Goal: Information Seeking & Learning: Learn about a topic

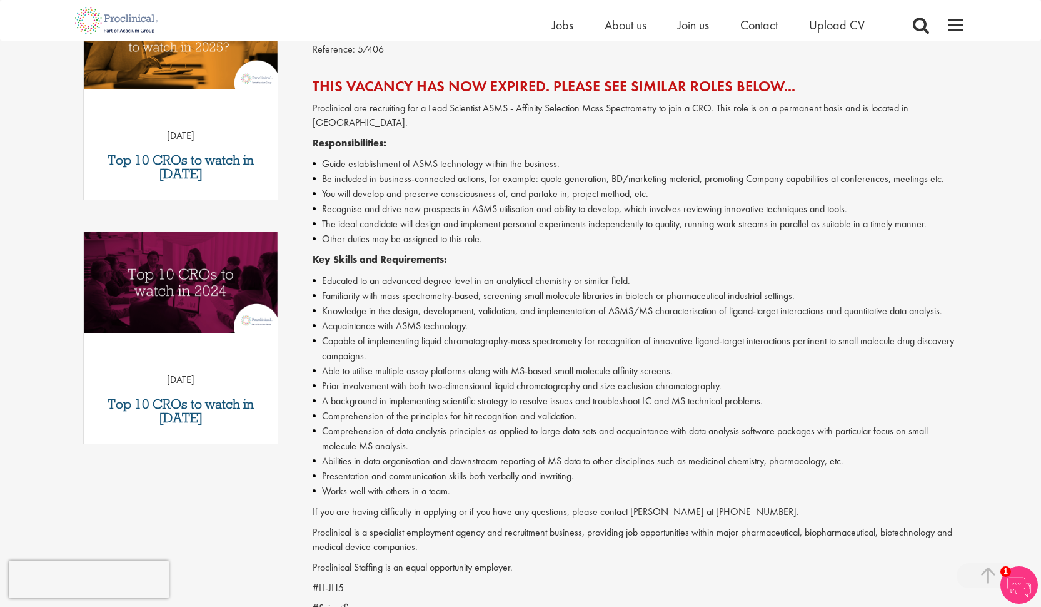
scroll to position [204, 0]
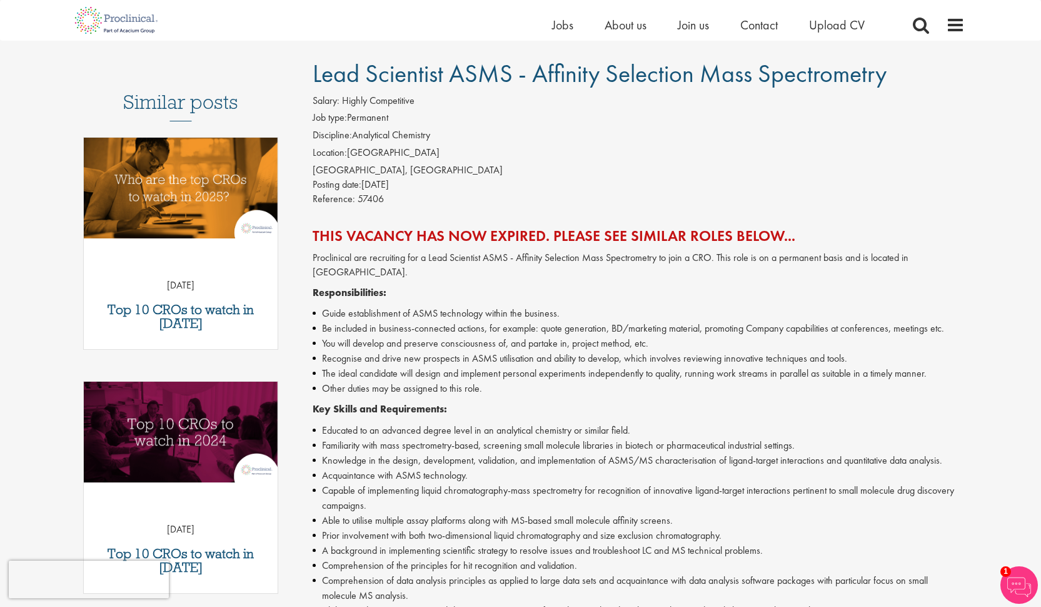
scroll to position [80, 0]
click at [194, 310] on h3 "Top 10 CROs to watch in [DATE]" at bounding box center [181, 317] width 182 height 28
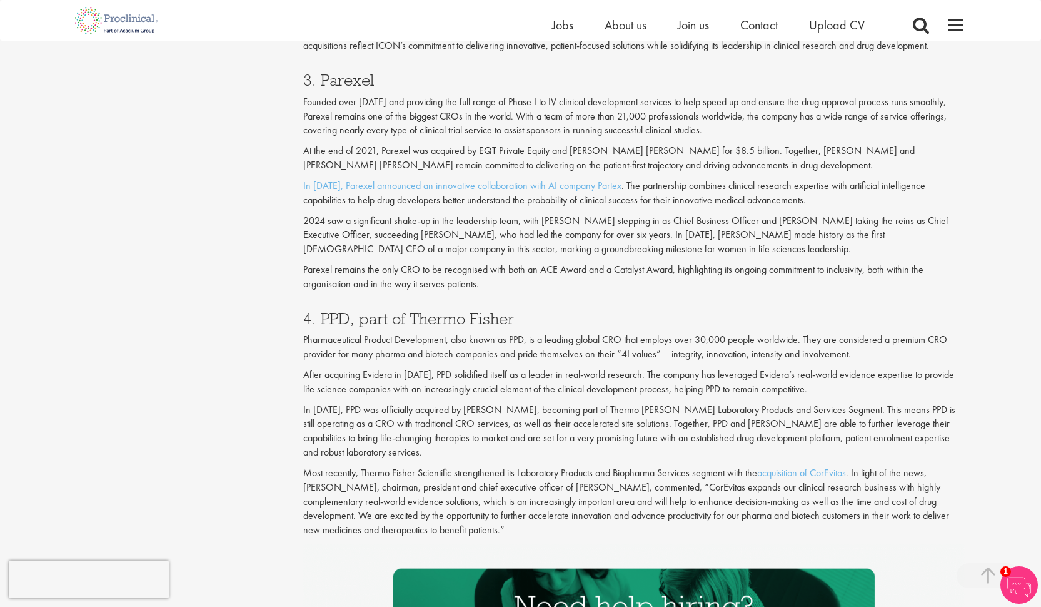
scroll to position [873, 0]
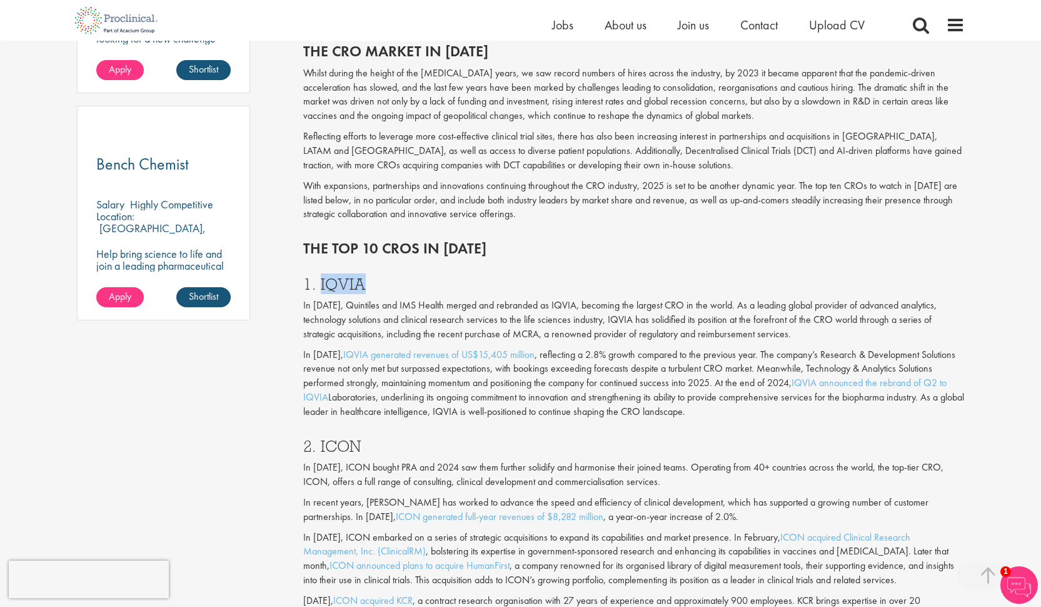
drag, startPoint x: 366, startPoint y: 271, endPoint x: 319, endPoint y: 270, distance: 46.9
click at [319, 276] on h3 "1. IQVIA" at bounding box center [634, 284] width 662 height 16
copy h3 "IQVIA"
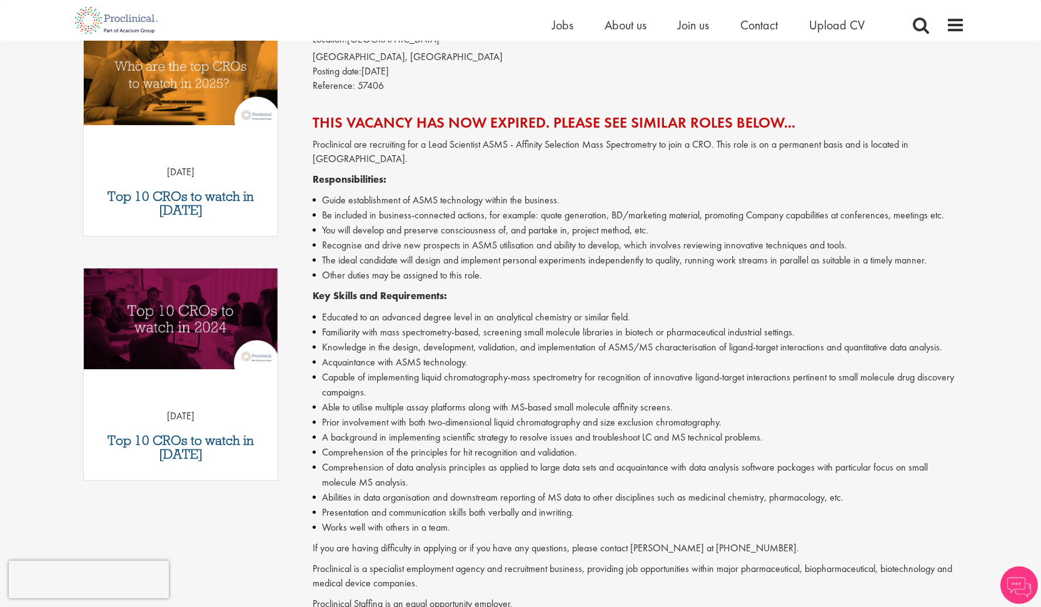
scroll to position [213, 0]
